Goal: Find specific page/section: Find specific page/section

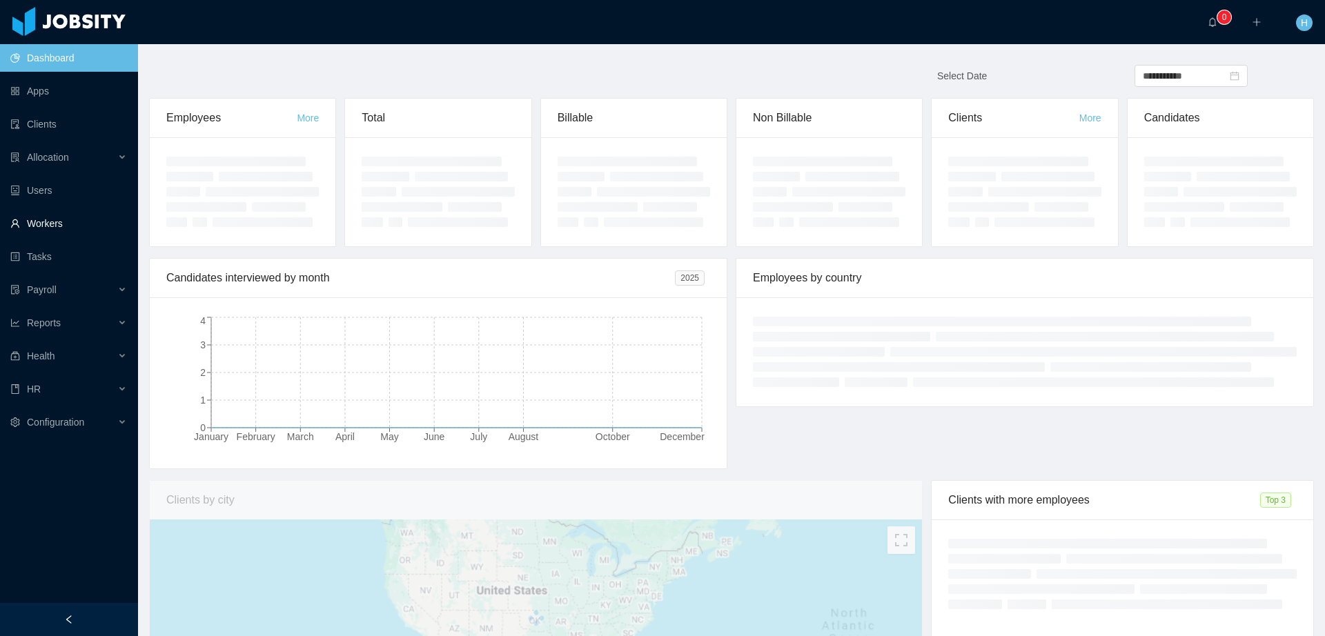
click at [57, 217] on link "Workers" at bounding box center [68, 224] width 117 height 28
